Goal: Task Accomplishment & Management: Manage account settings

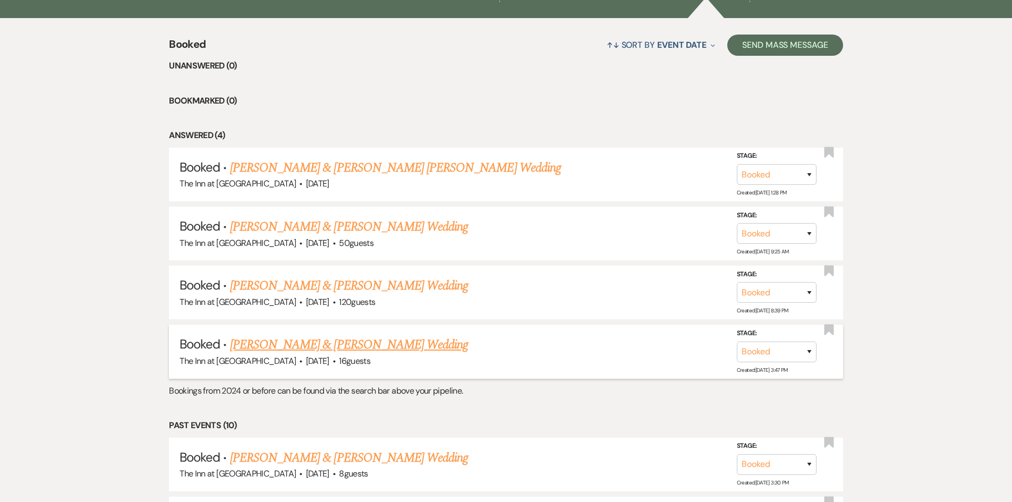
drag, startPoint x: 0, startPoint y: 0, endPoint x: 308, endPoint y: 345, distance: 462.2
click at [308, 345] on link "[PERSON_NAME] & [PERSON_NAME] Wedding" at bounding box center [349, 344] width 238 height 19
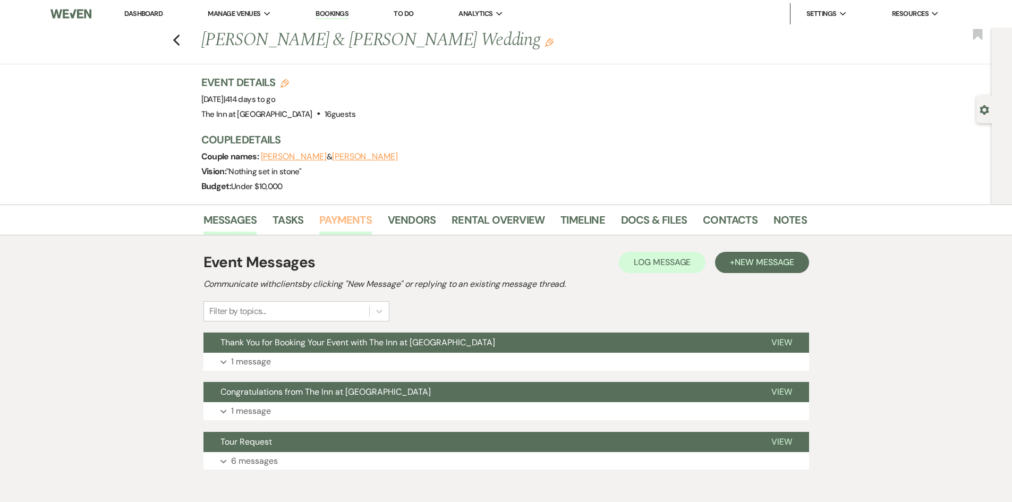
click at [332, 226] on link "Payments" at bounding box center [345, 222] width 53 height 23
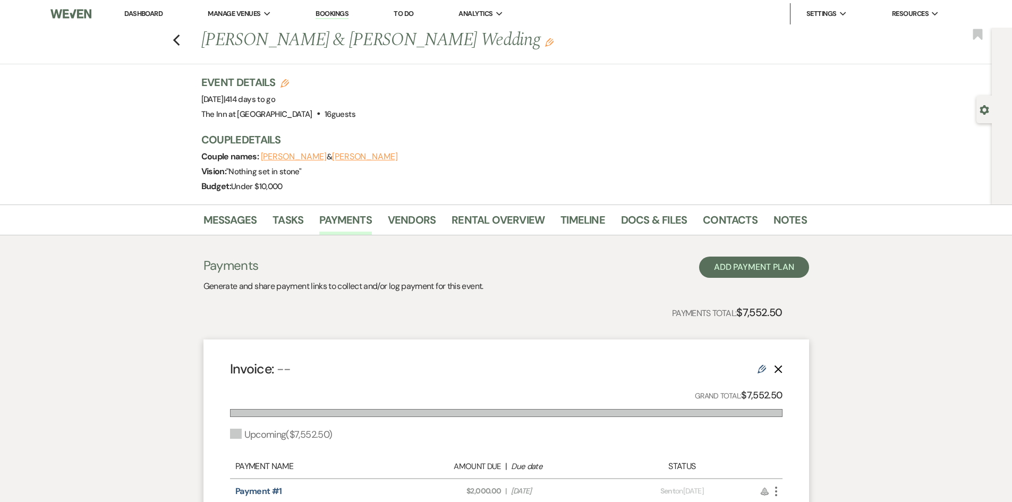
click at [777, 492] on use "button" at bounding box center [776, 492] width 2 height 10
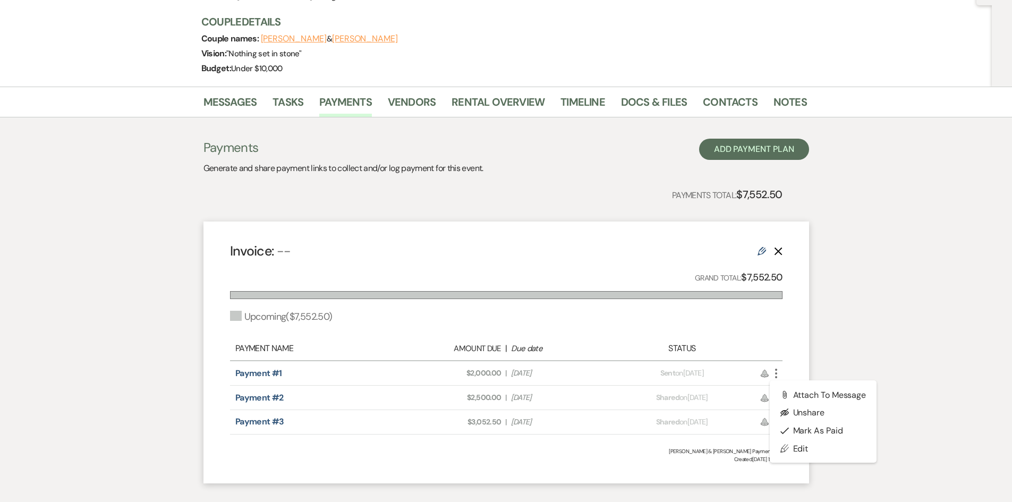
scroll to position [118, 0]
click at [853, 429] on button "Check [PERSON_NAME] [PERSON_NAME] as Paid" at bounding box center [823, 430] width 107 height 18
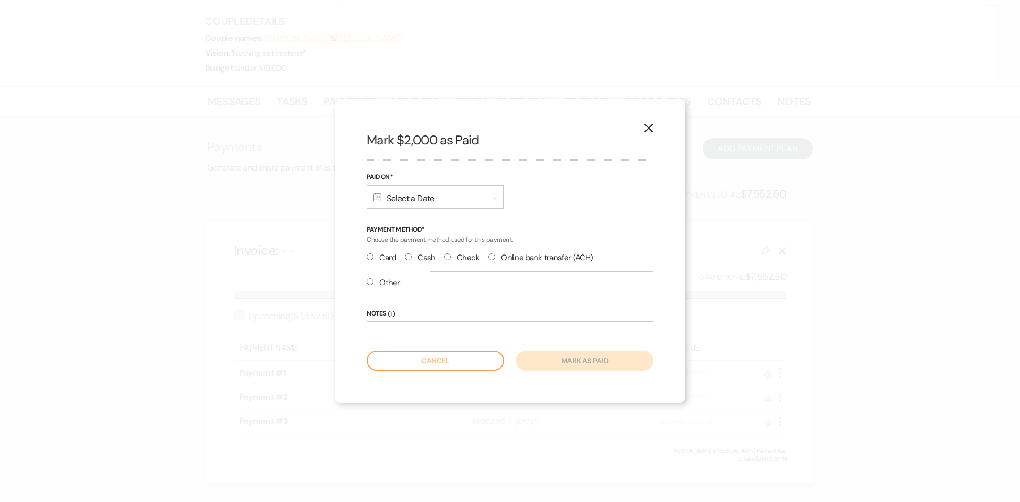
click at [448, 256] on input "Check" at bounding box center [447, 256] width 7 height 7
radio input "true"
click at [418, 335] on input "Notes Info" at bounding box center [510, 331] width 287 height 21
type input "#6043"
click at [435, 195] on div "Calendar Select a Date Expand" at bounding box center [435, 196] width 137 height 23
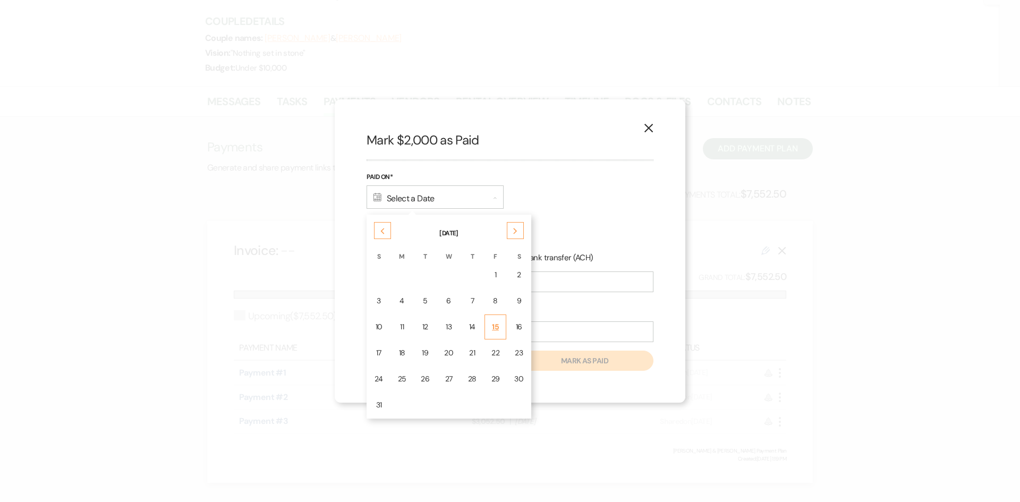
click at [493, 321] on div "15" at bounding box center [496, 326] width 9 height 11
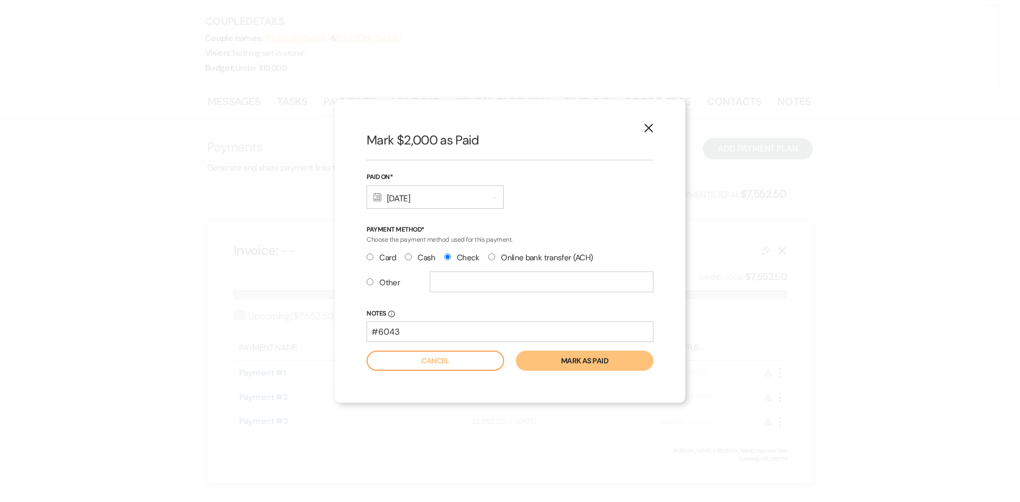
click at [438, 202] on div "Calendar [DATE] Expand" at bounding box center [435, 196] width 137 height 23
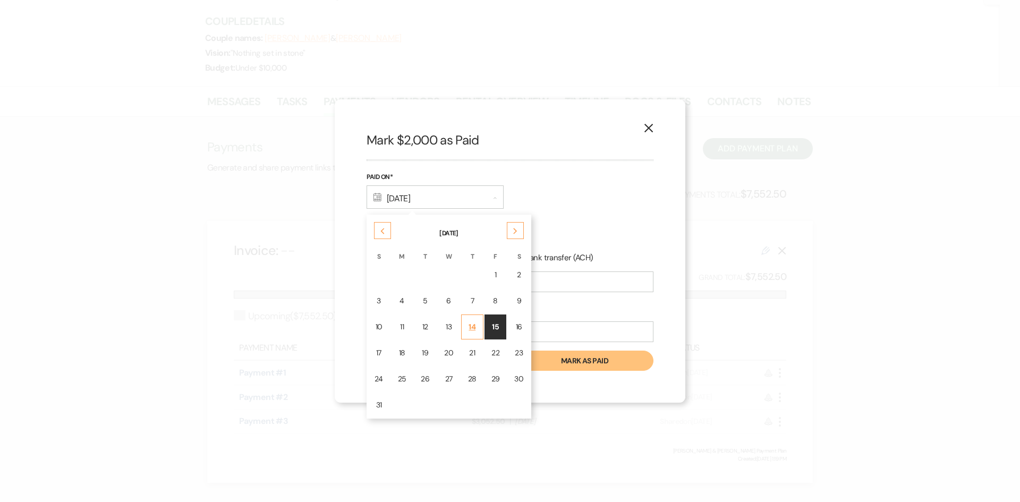
click at [471, 327] on div "14" at bounding box center [472, 326] width 9 height 11
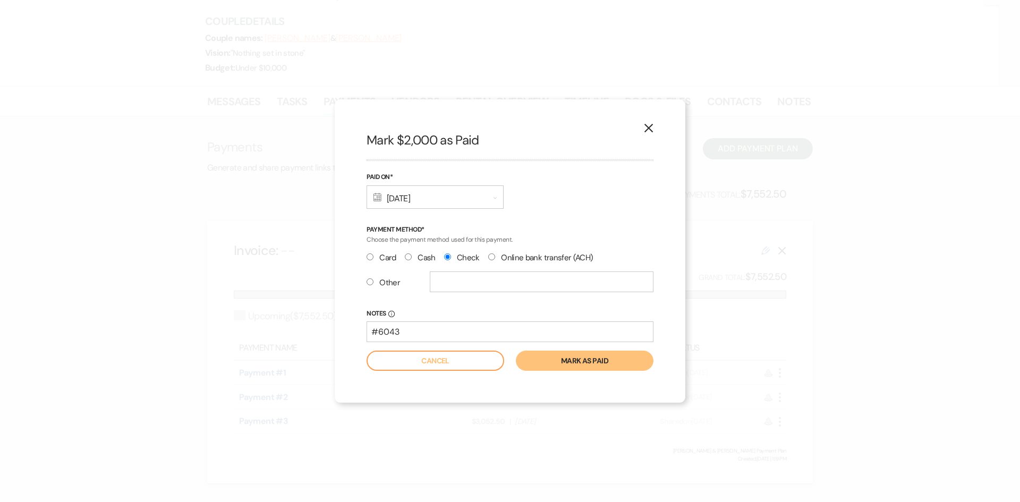
click at [557, 360] on button "Mark as paid" at bounding box center [585, 361] width 138 height 20
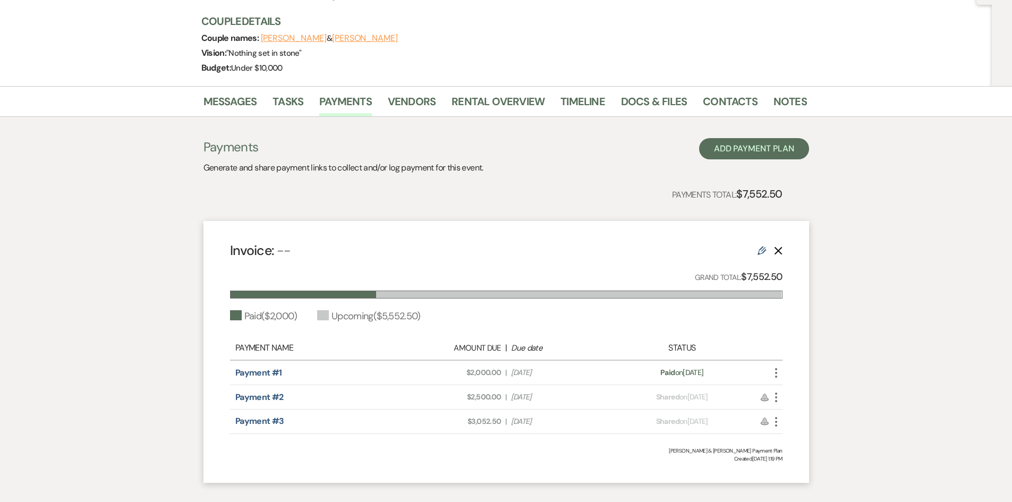
scroll to position [0, 0]
